Goal: Task Accomplishment & Management: Manage account settings

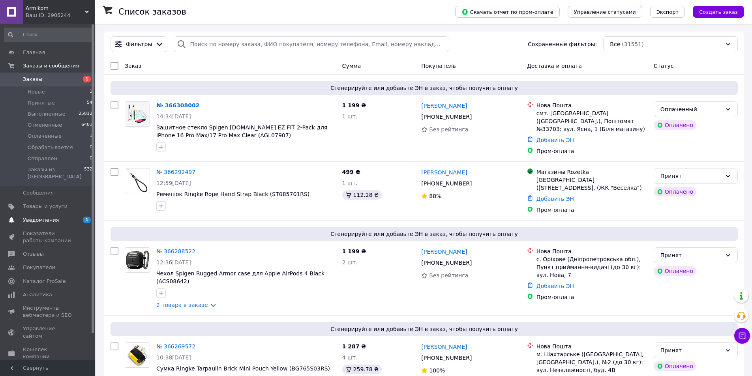
click at [53, 217] on span "Уведомления" at bounding box center [41, 220] width 36 height 7
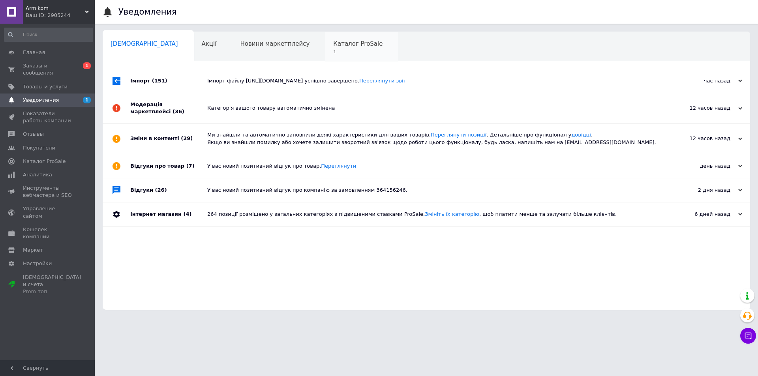
click at [325, 39] on div "Каталог ProSale 1" at bounding box center [361, 47] width 73 height 30
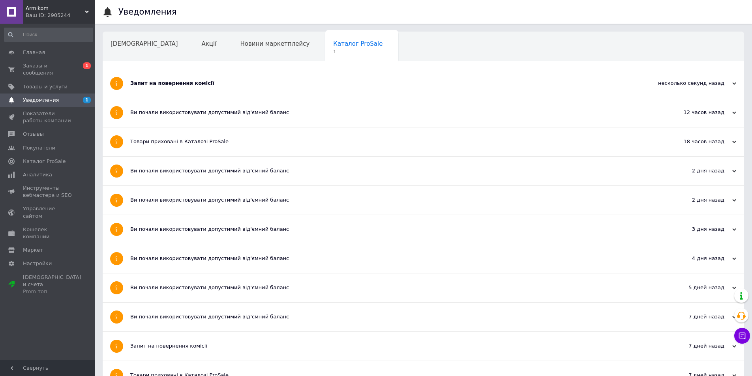
click at [158, 87] on div "Запит на повернення комісії" at bounding box center [393, 83] width 527 height 29
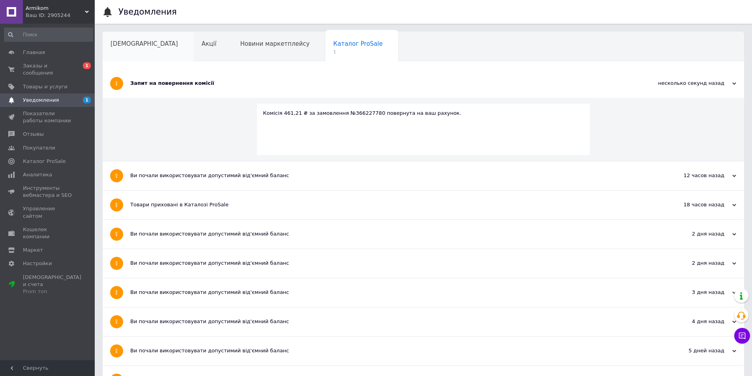
click at [125, 46] on span "[DEMOGRAPHIC_DATA]" at bounding box center [143, 43] width 67 height 7
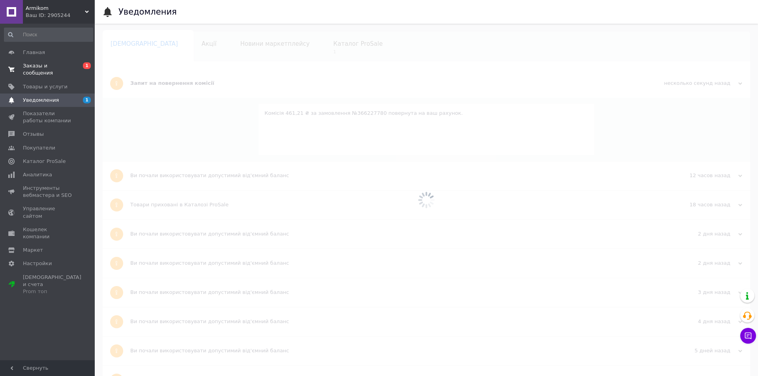
click at [46, 68] on span "Заказы и сообщения" at bounding box center [48, 69] width 50 height 14
